Goal: Information Seeking & Learning: Learn about a topic

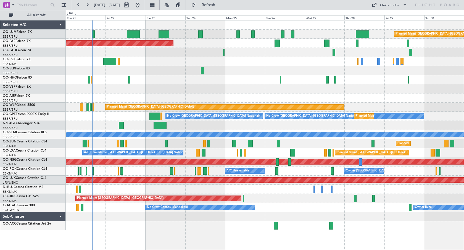
click at [212, 100] on div "Planned Maint [GEOGRAPHIC_DATA] ([GEOGRAPHIC_DATA])" at bounding box center [265, 97] width 398 height 9
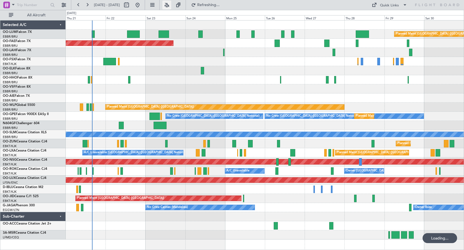
click at [171, 4] on button at bounding box center [166, 5] width 9 height 9
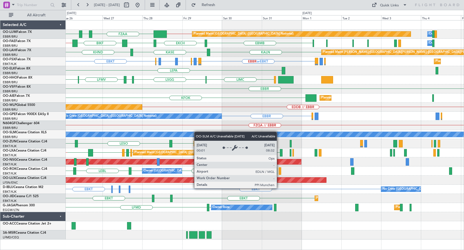
click at [108, 163] on div "EBMB // EBBR FZAA FZOA FZAA Planned Maint [GEOGRAPHIC_DATA] ([GEOGRAPHIC_DATA])…" at bounding box center [265, 129] width 398 height 219
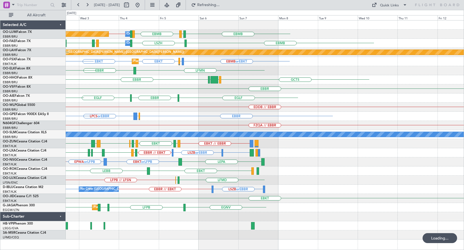
click at [191, 127] on div "Planned Maint [GEOGRAPHIC_DATA] ([GEOGRAPHIC_DATA] National) Owner [GEOGRAPHIC_…" at bounding box center [265, 129] width 398 height 219
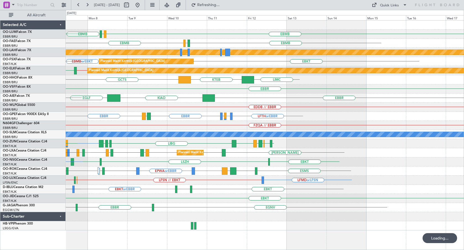
click at [175, 126] on div "EBMB EBMB LIMC LKPR EBMB EBMB EBMB LIMC [GEOGRAPHIC_DATA] Planned [GEOGRAPHIC_D…" at bounding box center [265, 125] width 398 height 210
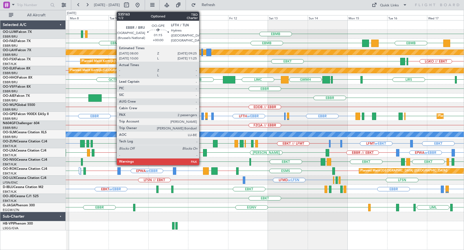
click at [202, 117] on div at bounding box center [202, 115] width 2 height 7
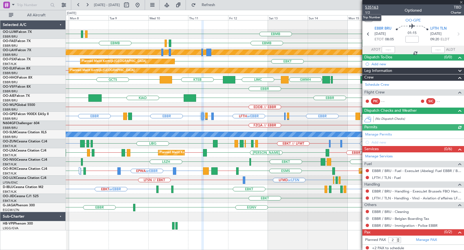
click at [372, 6] on span "535163" at bounding box center [371, 7] width 13 height 6
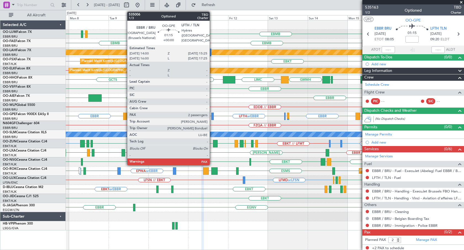
click at [212, 115] on div at bounding box center [212, 115] width 2 height 7
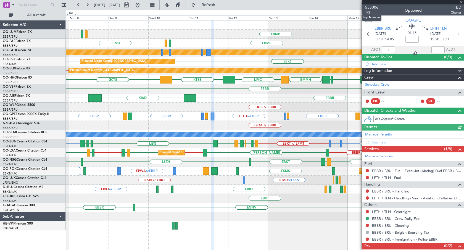
click at [371, 6] on span "535006" at bounding box center [371, 7] width 13 height 6
click at [461, 3] on span at bounding box center [461, 2] width 6 height 5
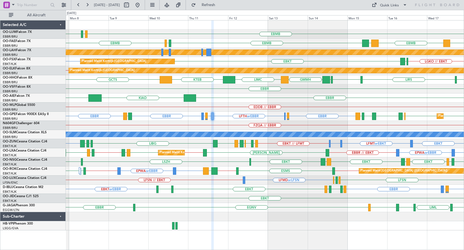
type input "0"
click at [390, 6] on div "Quick Links" at bounding box center [389, 6] width 19 height 6
click at [384, 17] on button "Trip Builder" at bounding box center [389, 18] width 41 height 13
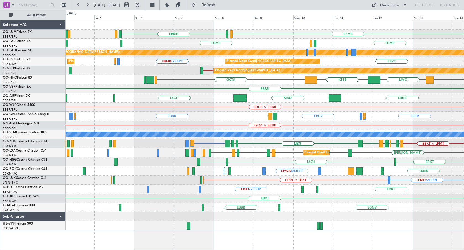
click at [273, 129] on div "EBMB EBMB LIMC Owner [GEOGRAPHIC_DATA] Planned Maint [GEOGRAPHIC_DATA] ([GEOGRA…" at bounding box center [265, 125] width 398 height 210
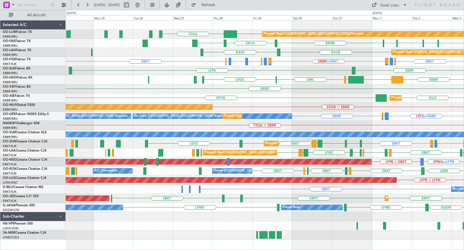
click at [296, 154] on div "Planned Maint [GEOGRAPHIC_DATA] ([GEOGRAPHIC_DATA] National) EBMB // EBBR FZAA …" at bounding box center [265, 129] width 398 height 219
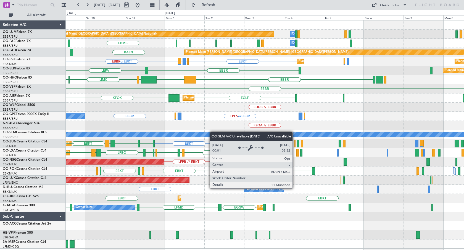
click at [203, 135] on div "Planned Maint [GEOGRAPHIC_DATA] ([GEOGRAPHIC_DATA] National) Owner [GEOGRAPHIC_…" at bounding box center [265, 134] width 398 height 228
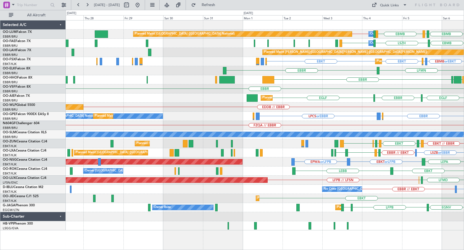
click at [365, 180] on div "Planned Maint [GEOGRAPHIC_DATA] ([GEOGRAPHIC_DATA] National) Owner [GEOGRAPHIC_…" at bounding box center [265, 125] width 398 height 210
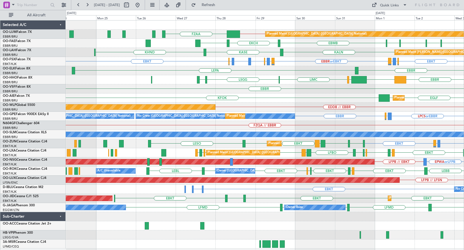
click at [287, 111] on div "Planned Maint [GEOGRAPHIC_DATA] ([GEOGRAPHIC_DATA]) EDDB // EBBR" at bounding box center [265, 106] width 398 height 9
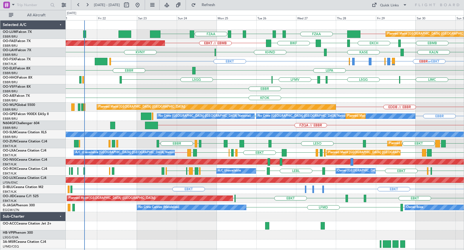
click at [242, 110] on div "Planned Maint [GEOGRAPHIC_DATA] ([GEOGRAPHIC_DATA] National) EBMB // EBBR FZAA …" at bounding box center [265, 134] width 398 height 228
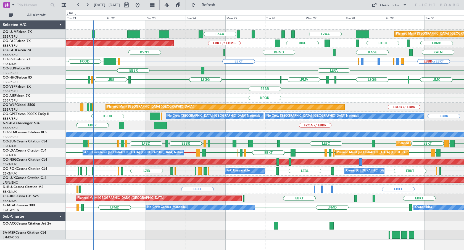
click at [246, 97] on div "KFOK Planned Maint [GEOGRAPHIC_DATA] ([GEOGRAPHIC_DATA])" at bounding box center [265, 97] width 398 height 9
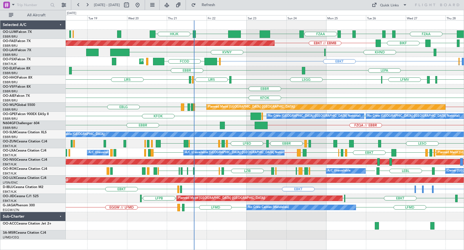
click at [222, 237] on div "FZAA FZOA FZAA FZIC FZAA DBBB EBMB [GEOGRAPHIC_DATA] [GEOGRAPHIC_DATA] Planned …" at bounding box center [265, 129] width 398 height 219
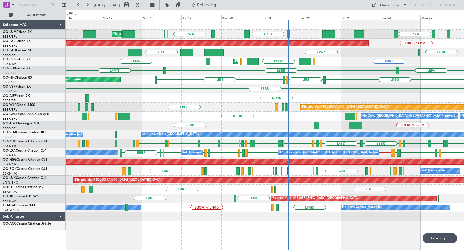
click at [358, 246] on div "FZAA FZIC FZAA DBBB EBMB [GEOGRAPHIC_DATA] [GEOGRAPHIC_DATA] FZQA FZAA FCBB FCO…" at bounding box center [265, 134] width 398 height 229
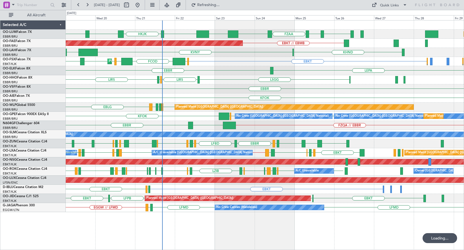
click at [179, 231] on div "FZAA FZIC FZAA DBBB EBMB [GEOGRAPHIC_DATA] [GEOGRAPHIC_DATA] FZQA FZAA Planned …" at bounding box center [265, 134] width 398 height 229
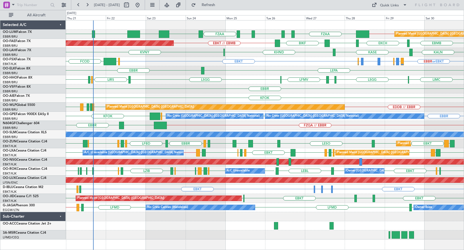
click at [219, 226] on div "EBMB // EBBR FZAA FZOA FZAA FZIC FZAA DBBB EBMB [GEOGRAPHIC_DATA] [GEOGRAPHIC_D…" at bounding box center [265, 134] width 398 height 229
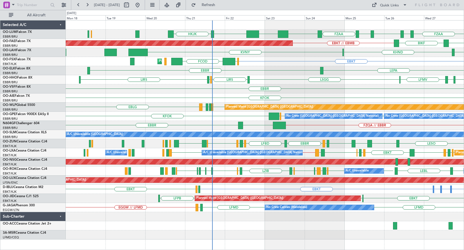
click at [281, 96] on div "FZAA FZOA FZAA FZIC FZAA DBBB EBMB [GEOGRAPHIC_DATA] [GEOGRAPHIC_DATA] Planned …" at bounding box center [265, 129] width 398 height 219
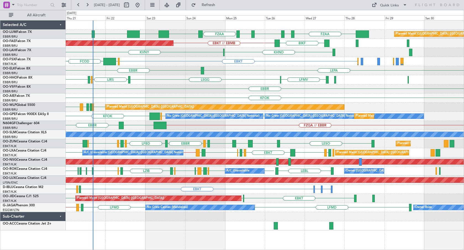
click at [186, 94] on div "FZAA FZOA FZAA FZIC FZAA DBBB EBMB [GEOGRAPHIC_DATA] [GEOGRAPHIC_DATA] Planned …" at bounding box center [265, 125] width 398 height 210
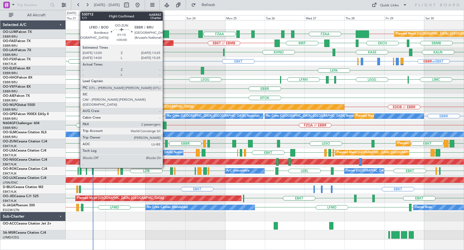
click at [165, 143] on div at bounding box center [166, 143] width 2 height 7
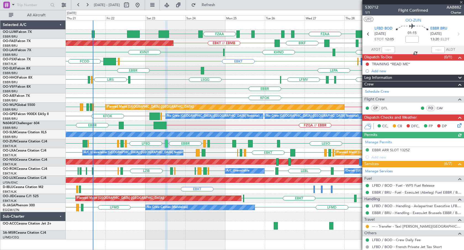
scroll to position [48, 0]
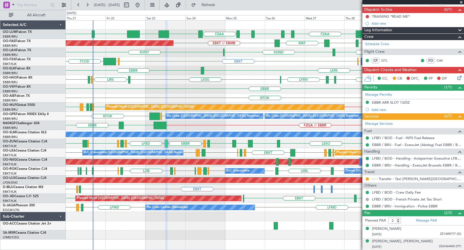
click at [424, 244] on div "[DATE] 25AH64400 (PP)" at bounding box center [416, 247] width 89 height 6
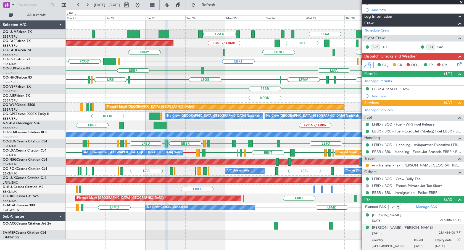
click at [462, 1] on span at bounding box center [461, 2] width 6 height 5
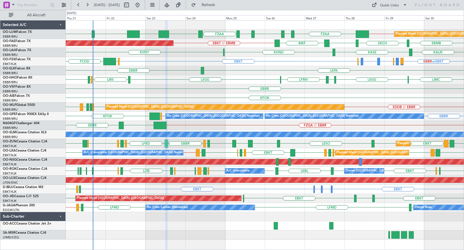
type input "0"
